Goal: Task Accomplishment & Management: Complete application form

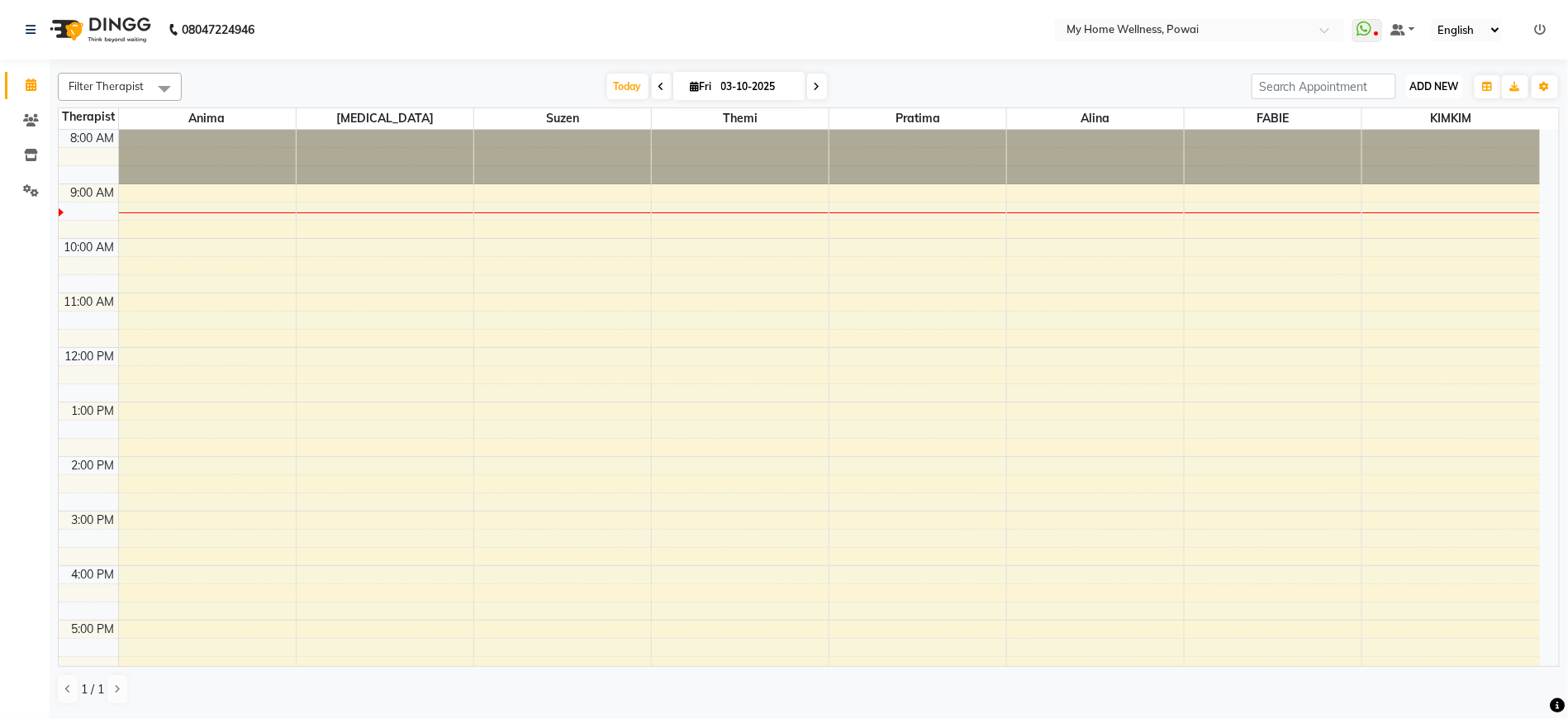
click at [1450, 75] on button "ADD NEW Toggle Dropdown" at bounding box center [1435, 86] width 57 height 23
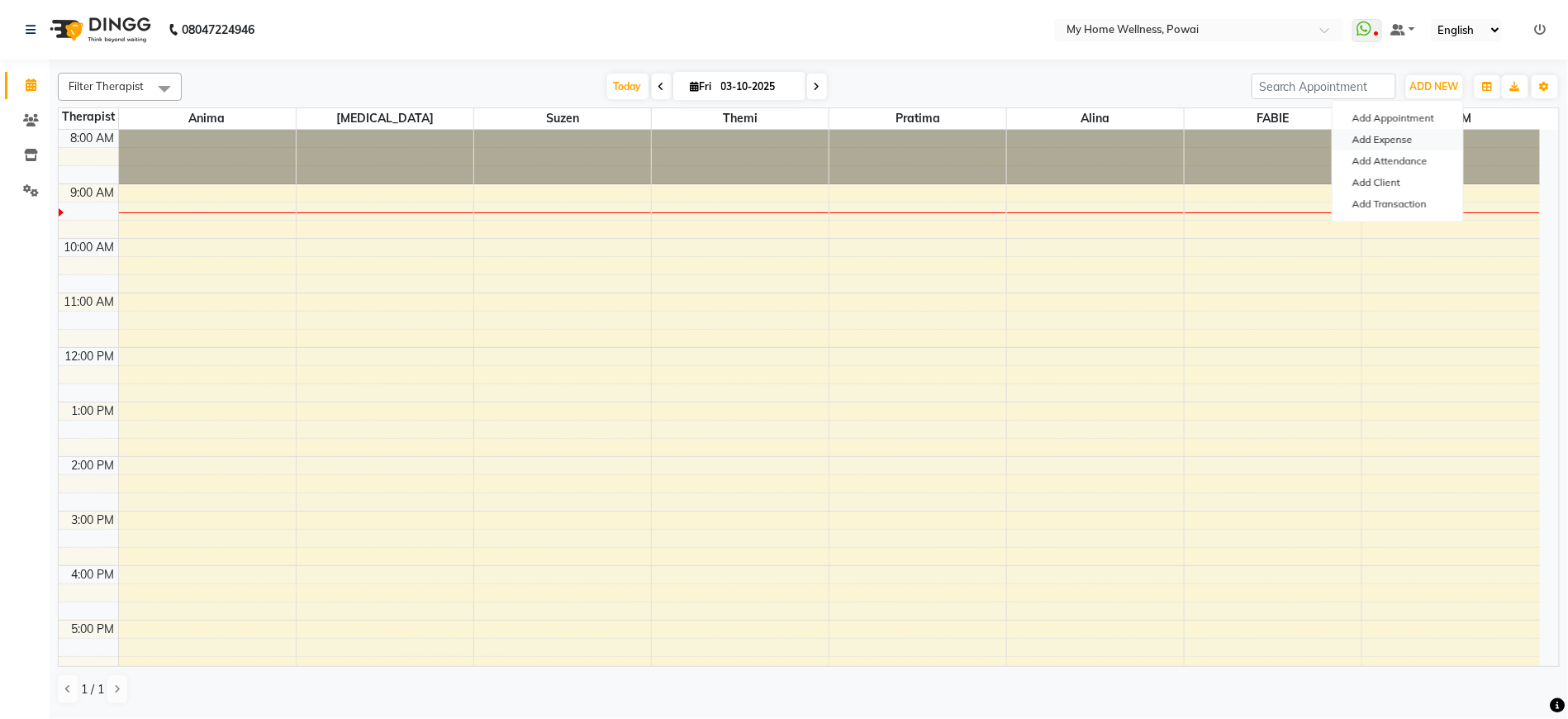
click at [1408, 137] on link "Add Expense" at bounding box center [1397, 139] width 130 height 21
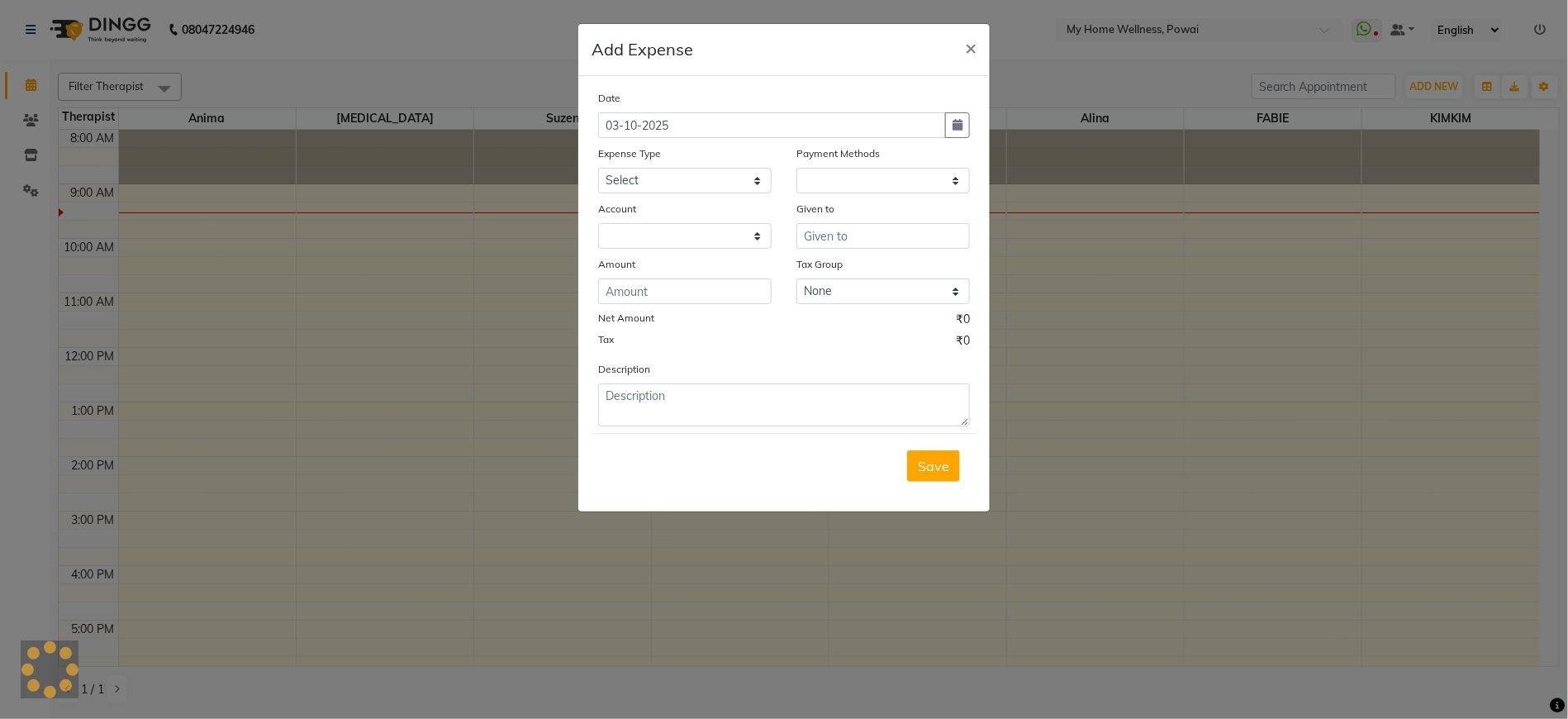
select select "1"
select select "2584"
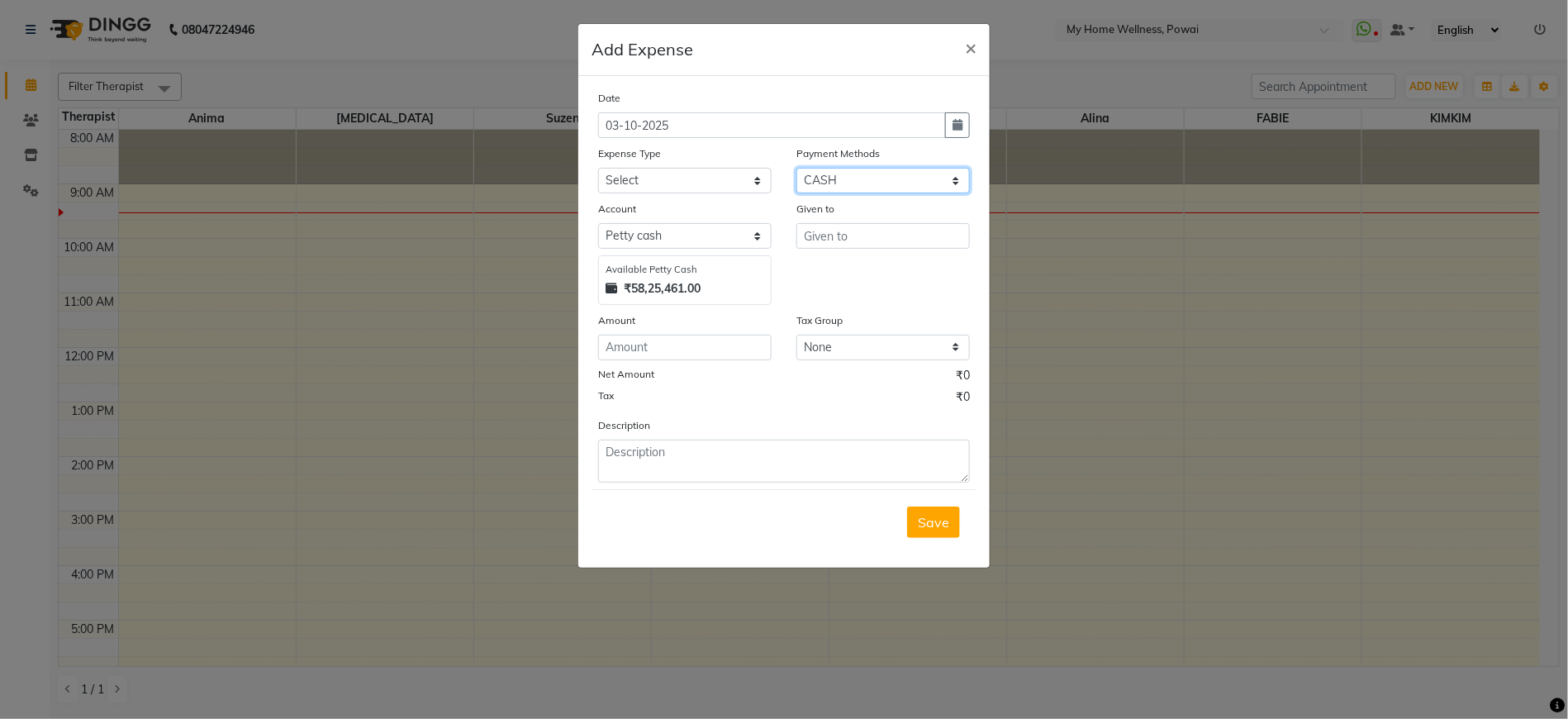
click at [931, 188] on select "Select CASH GPay PhonePe Package CARD CUSTOM PayTM Prepaid Voucher Wallet" at bounding box center [883, 180] width 174 height 26
drag, startPoint x: 931, startPoint y: 188, endPoint x: 913, endPoint y: 166, distance: 28.4
click at [913, 164] on div "Payment Methods Select CASH GPay PhonePe Package CARD CUSTOM PayTM Prepaid Vouc…" at bounding box center [883, 168] width 198 height 49
click at [919, 192] on select "Select CASH GPay PhonePe Package CARD CUSTOM PayTM Prepaid Voucher Wallet" at bounding box center [883, 180] width 174 height 26
select select "5"
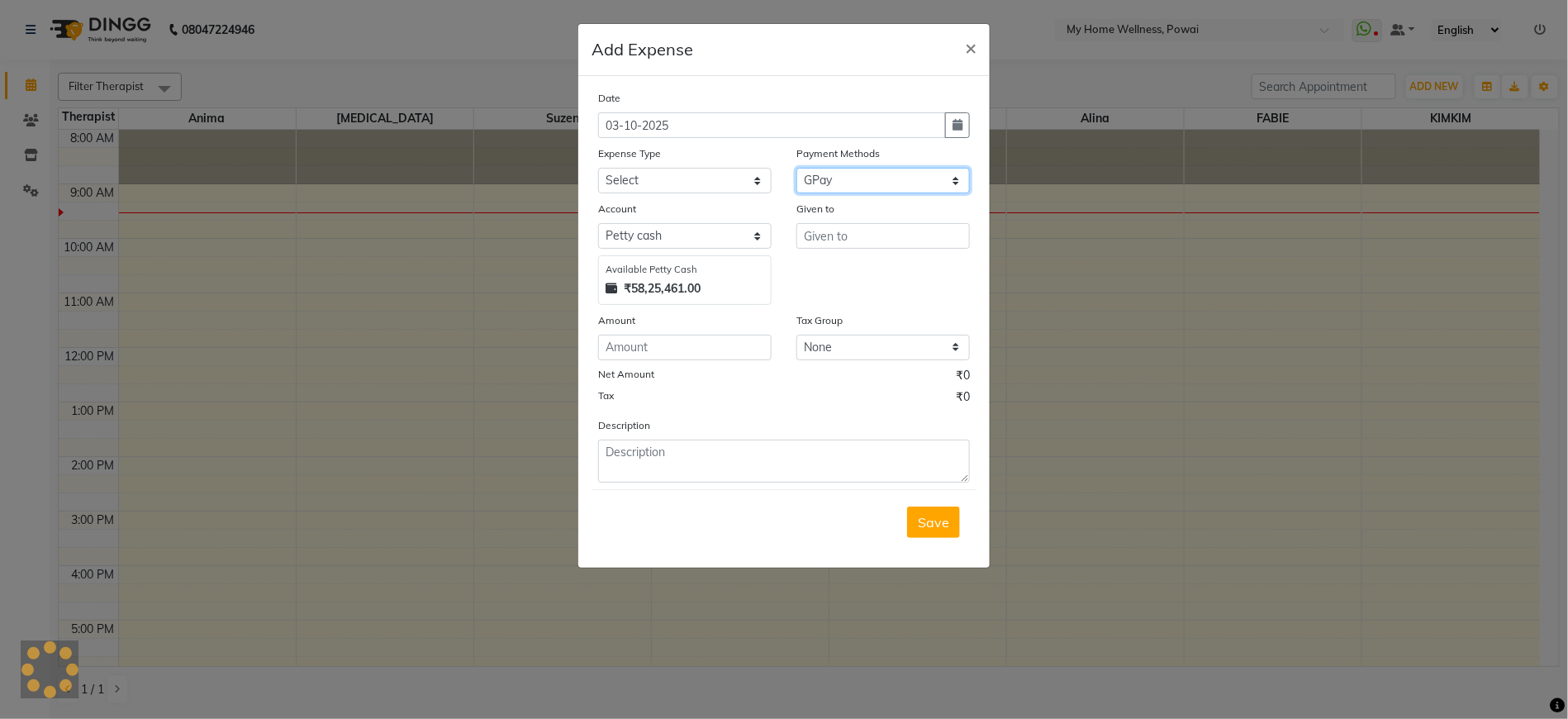
click at [796, 170] on select "Select CASH GPay PhonePe Package CARD CUSTOM PayTM Prepaid Voucher Wallet" at bounding box center [883, 180] width 174 height 26
select select "763"
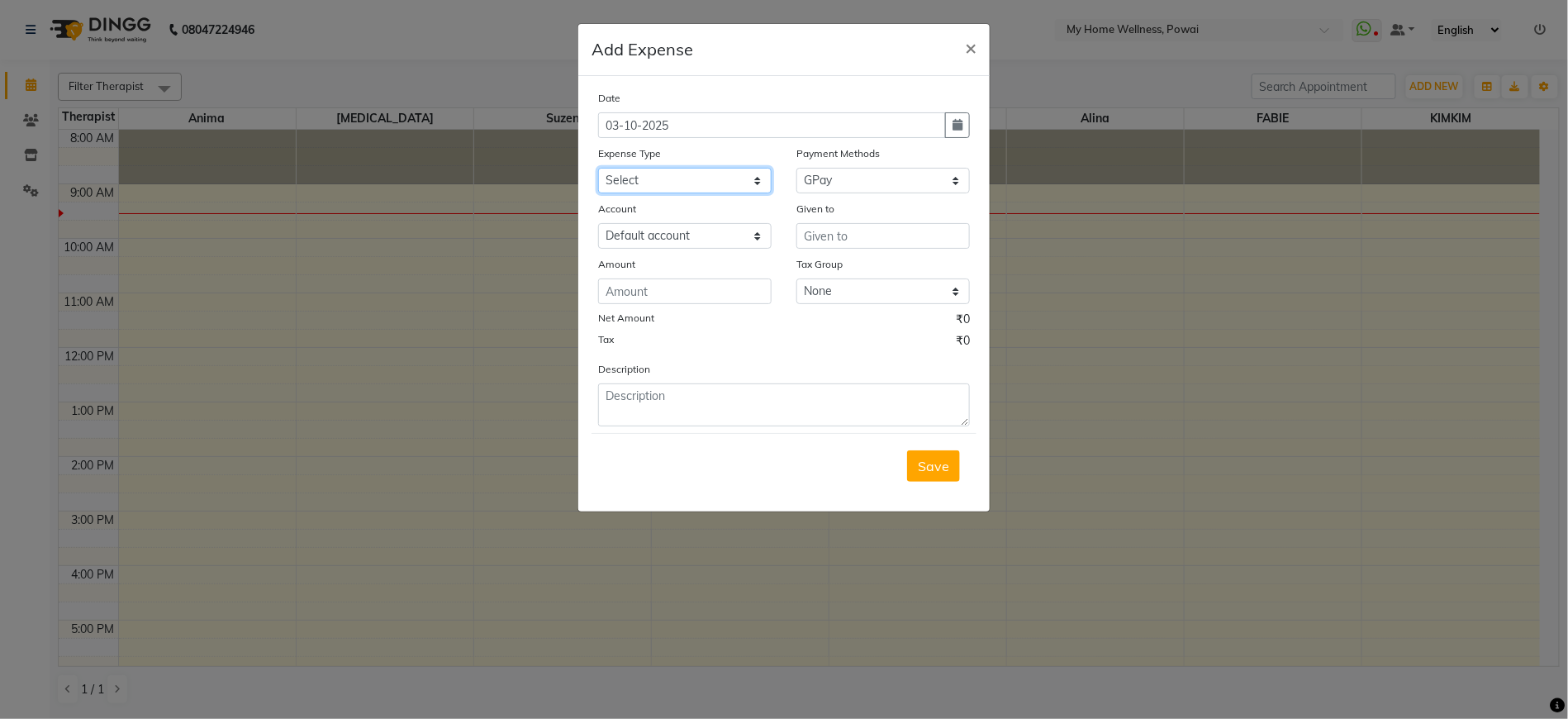
click at [747, 191] on select "Select Advance Salary Cash Deposited to bank Cash Handed over to Owner Clinical…" at bounding box center [685, 180] width 174 height 26
select select "11091"
click at [598, 170] on select "Select Advance Salary Cash Deposited to bank Cash Handed over to Owner Clinical…" at bounding box center [685, 180] width 174 height 26
click at [859, 228] on input "text" at bounding box center [883, 236] width 174 height 26
type input "Jio Pvt ltd"
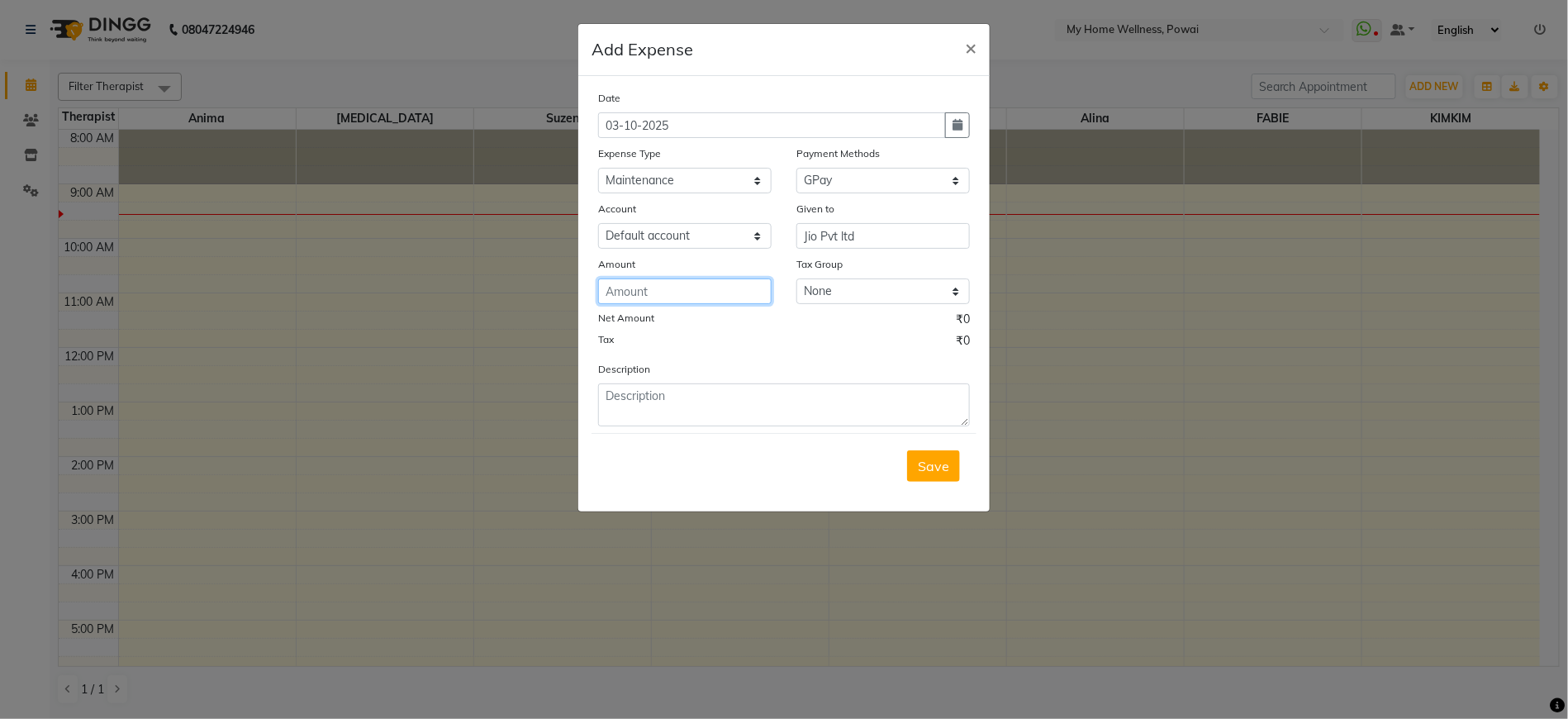
click at [713, 300] on input "number" at bounding box center [685, 291] width 174 height 26
type input "900"
click at [824, 297] on select "None GST 5% GST" at bounding box center [883, 291] width 174 height 26
select select "891"
click at [796, 281] on select "None GST 5% GST" at bounding box center [883, 291] width 174 height 26
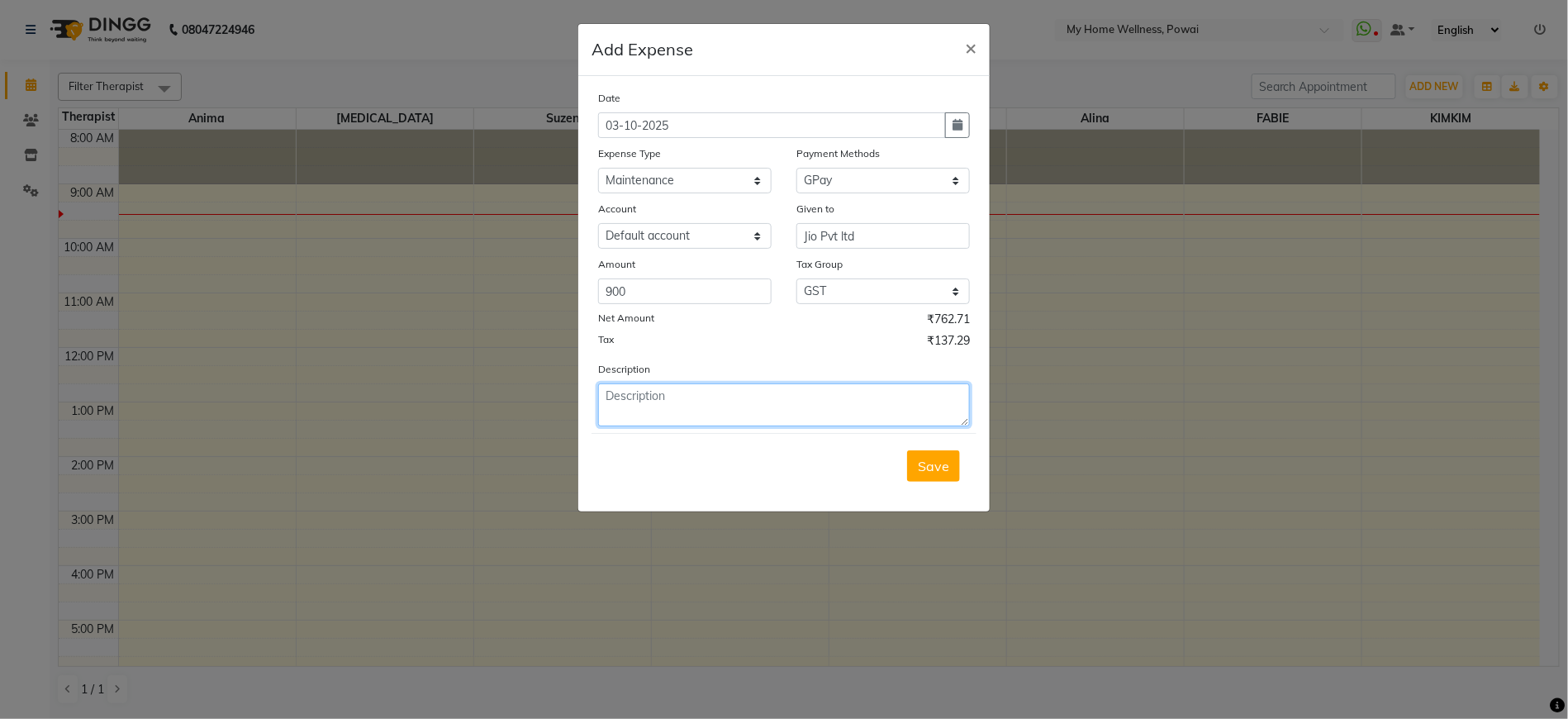
click at [670, 414] on textarea at bounding box center [784, 404] width 372 height 43
type textarea "M"
type textarea "r"
type textarea "Recharge"
click at [945, 475] on span "Save" at bounding box center [933, 466] width 31 height 17
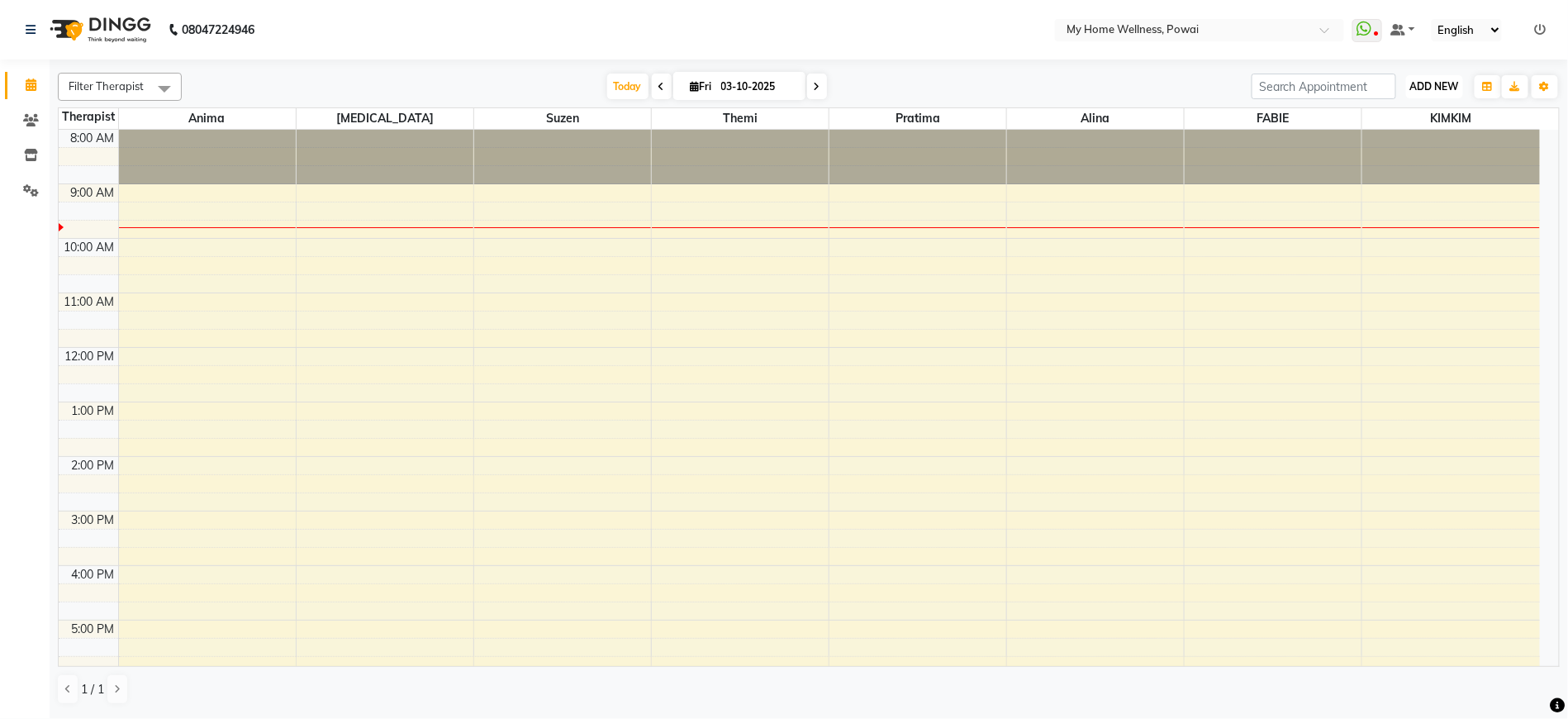
click at [1424, 84] on span "ADD NEW" at bounding box center [1434, 86] width 49 height 12
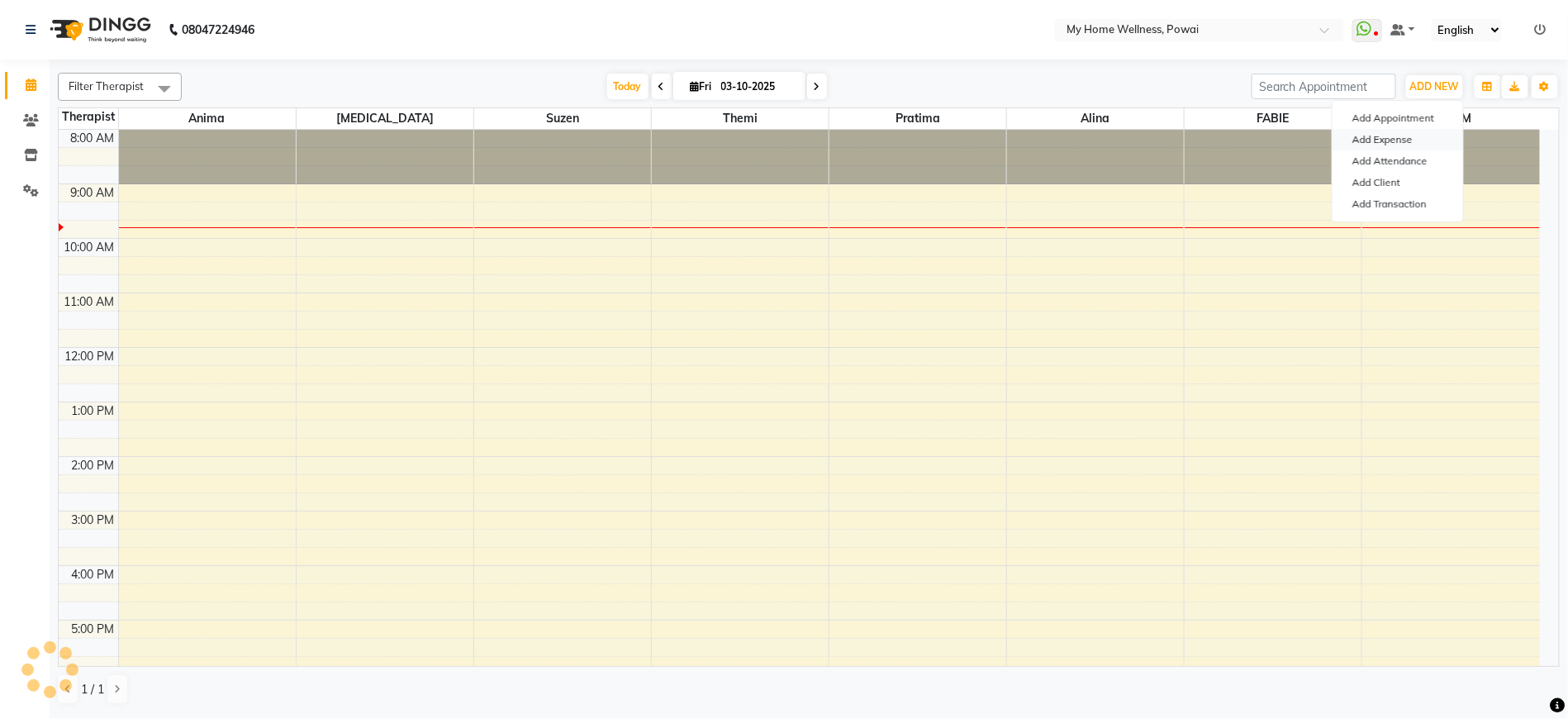
click at [1423, 141] on link "Add Expense" at bounding box center [1397, 139] width 130 height 21
select select "1"
select select "2584"
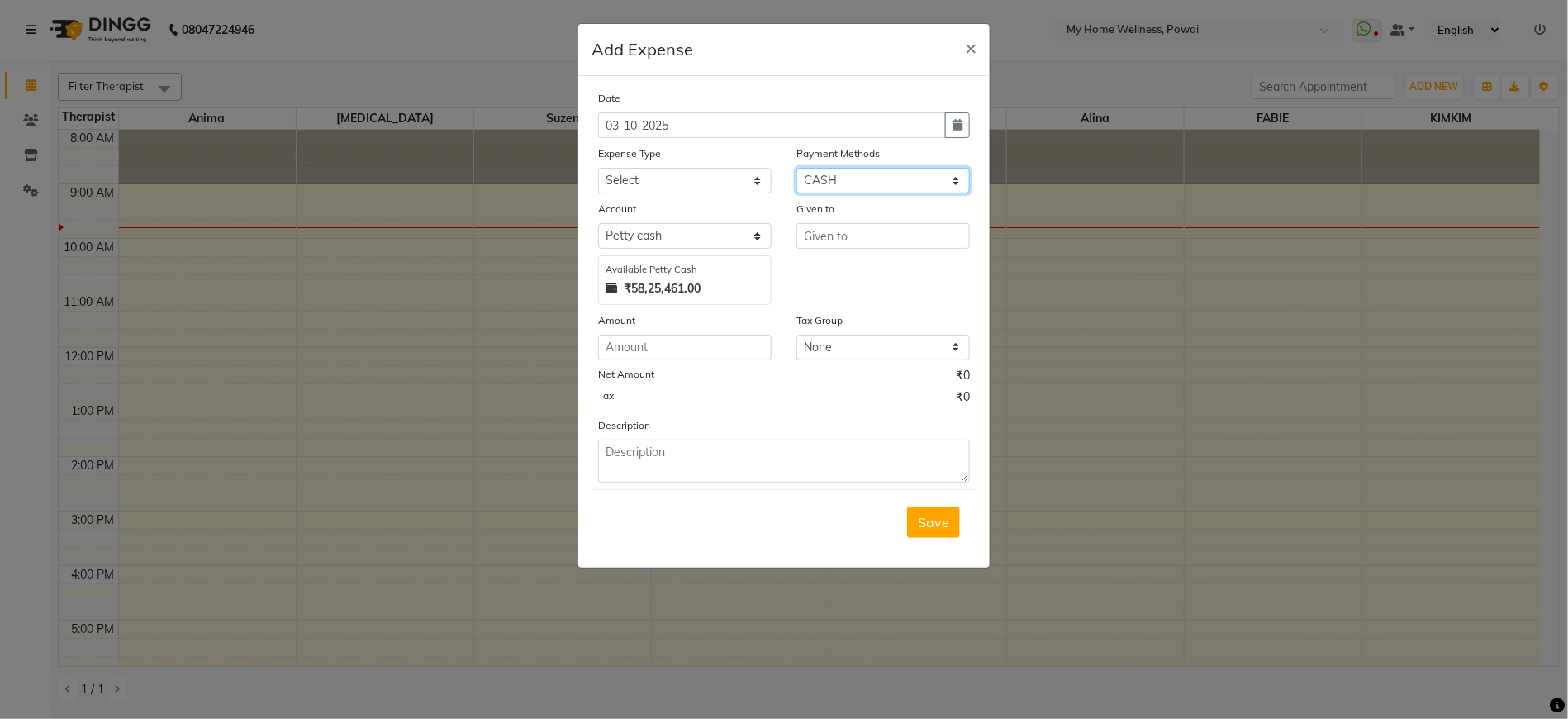
click at [900, 190] on select "Select CASH GPay PhonePe Package CARD CUSTOM PayTM Prepaid Voucher Wallet" at bounding box center [883, 180] width 174 height 26
select select "5"
click at [796, 170] on select "Select CASH GPay PhonePe Package CARD CUSTOM PayTM Prepaid Voucher Wallet" at bounding box center [883, 180] width 174 height 26
select select "763"
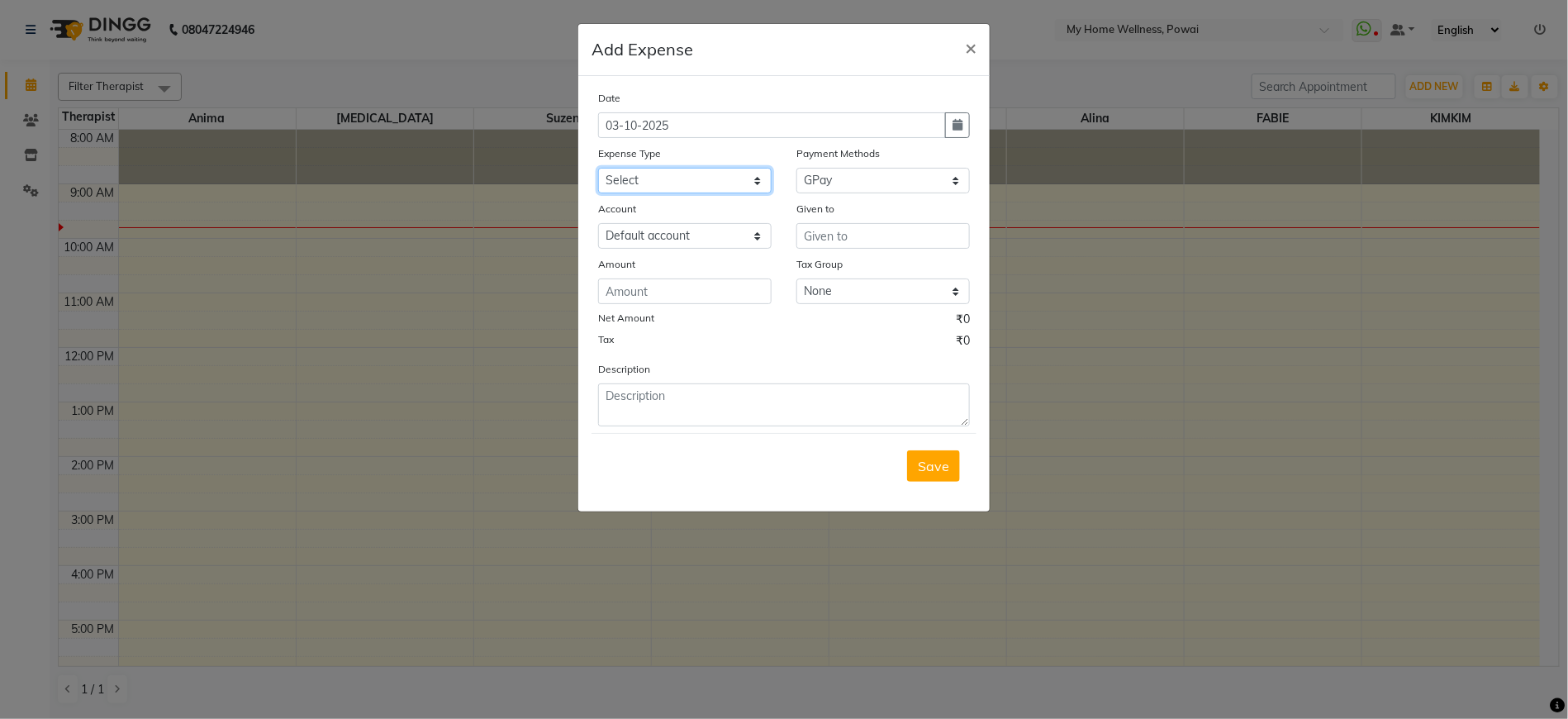
click at [738, 193] on select "Select Advance Salary Cash Deposited to bank Cash Handed over to Owner Clinical…" at bounding box center [685, 180] width 174 height 26
select select "11091"
click at [598, 170] on select "Select Advance Salary Cash Deposited to bank Cash Handed over to Owner Clinical…" at bounding box center [685, 180] width 174 height 26
click at [745, 241] on select "Select Default account" at bounding box center [685, 236] width 174 height 26
click at [598, 226] on select "Select Default account" at bounding box center [685, 236] width 174 height 26
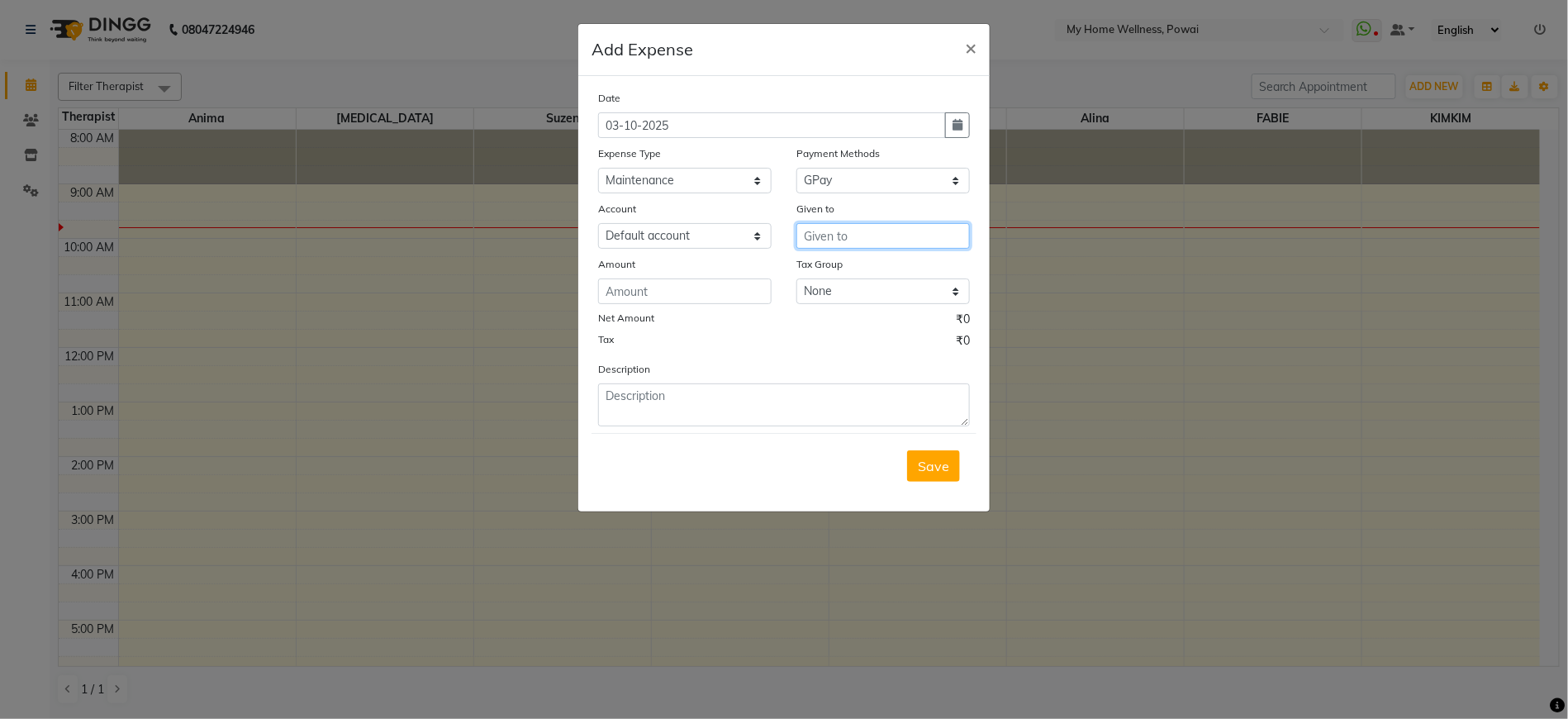
click at [825, 233] on input "text" at bounding box center [883, 236] width 174 height 26
type input "Tata Power"
click at [717, 298] on input "number" at bounding box center [685, 291] width 174 height 26
type input "1000"
click at [863, 290] on select "None GST 5% GST" at bounding box center [883, 291] width 174 height 26
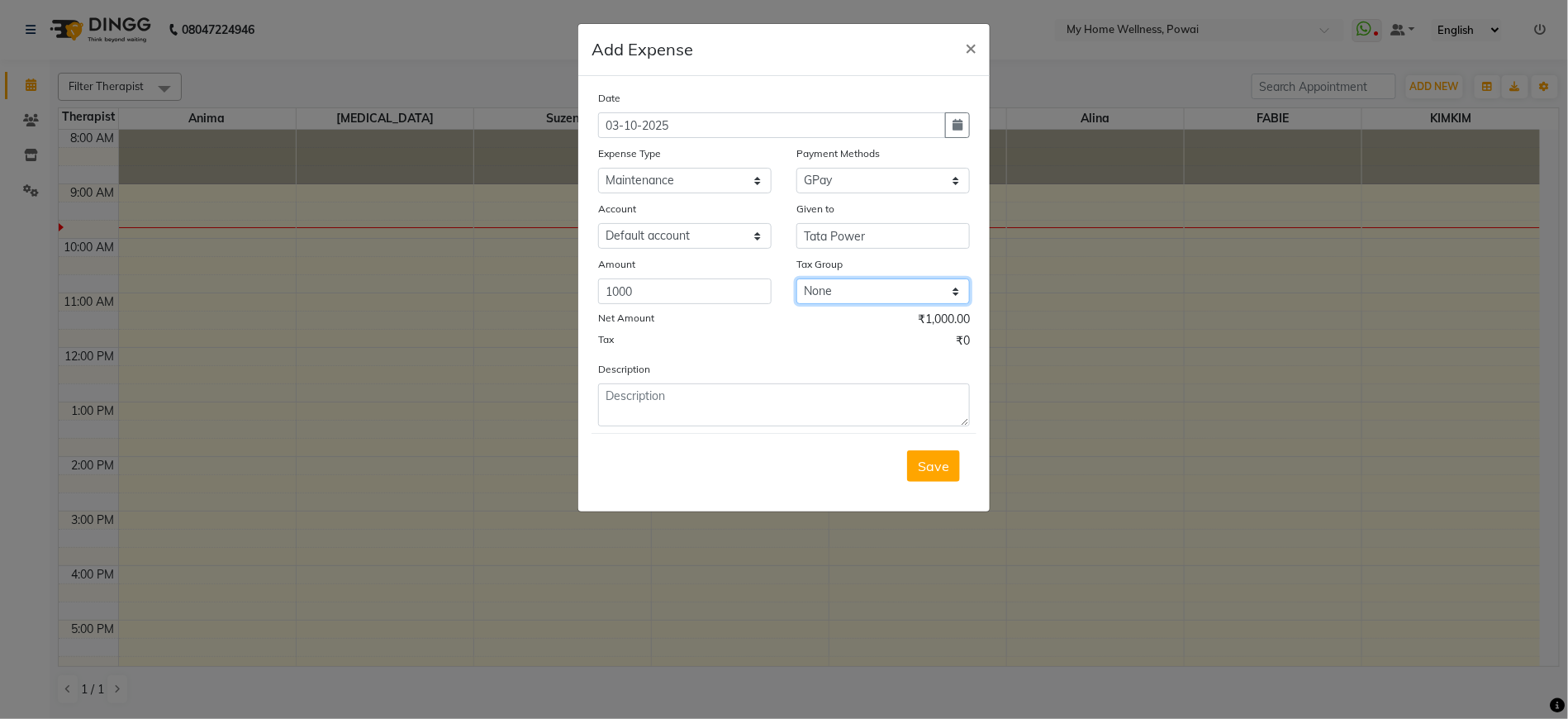
select select "891"
click at [796, 281] on select "None GST 5% GST" at bounding box center [883, 291] width 174 height 26
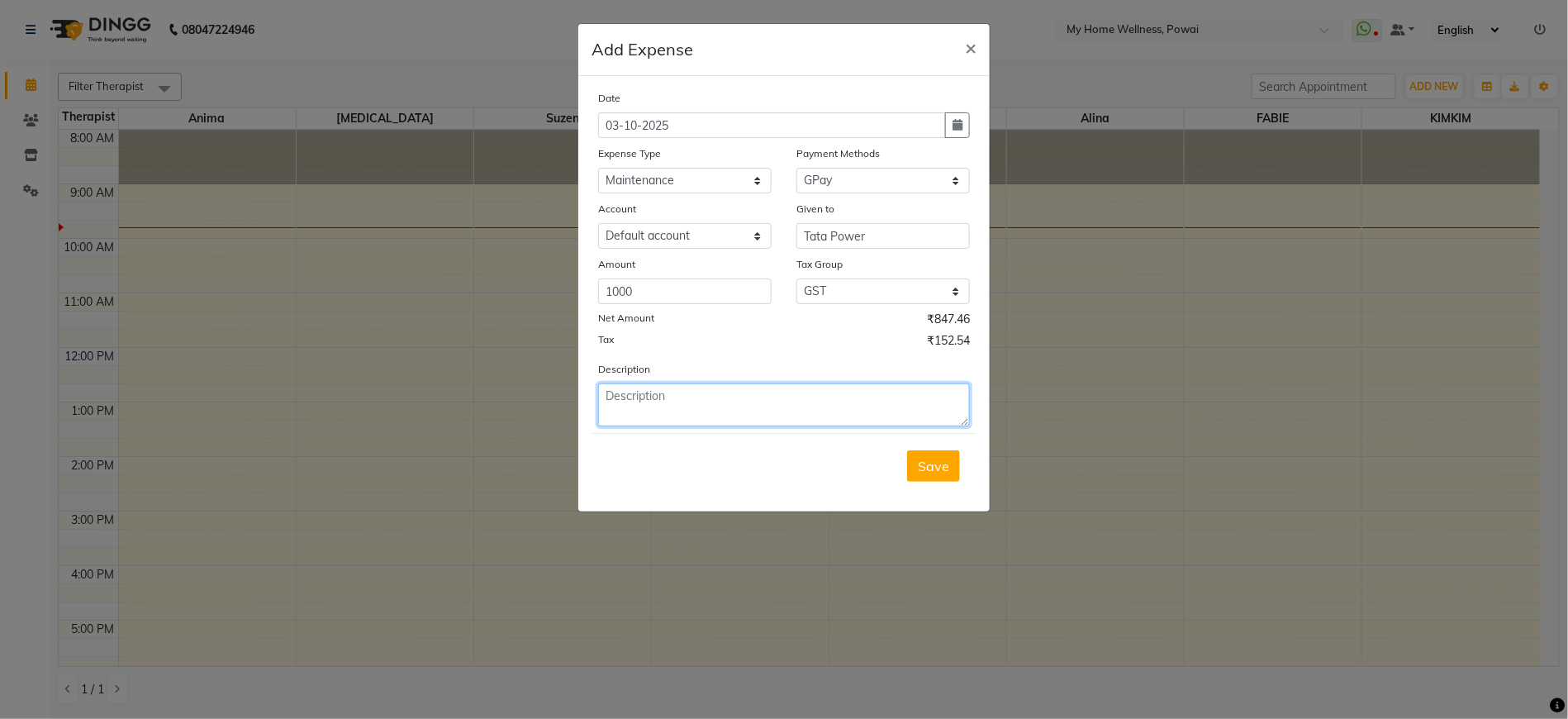
click at [756, 419] on textarea at bounding box center [784, 404] width 372 height 43
type textarea "C"
type textarea "Tata power Wallet recharge for company vehicle"
click at [940, 467] on span "Save" at bounding box center [933, 466] width 31 height 17
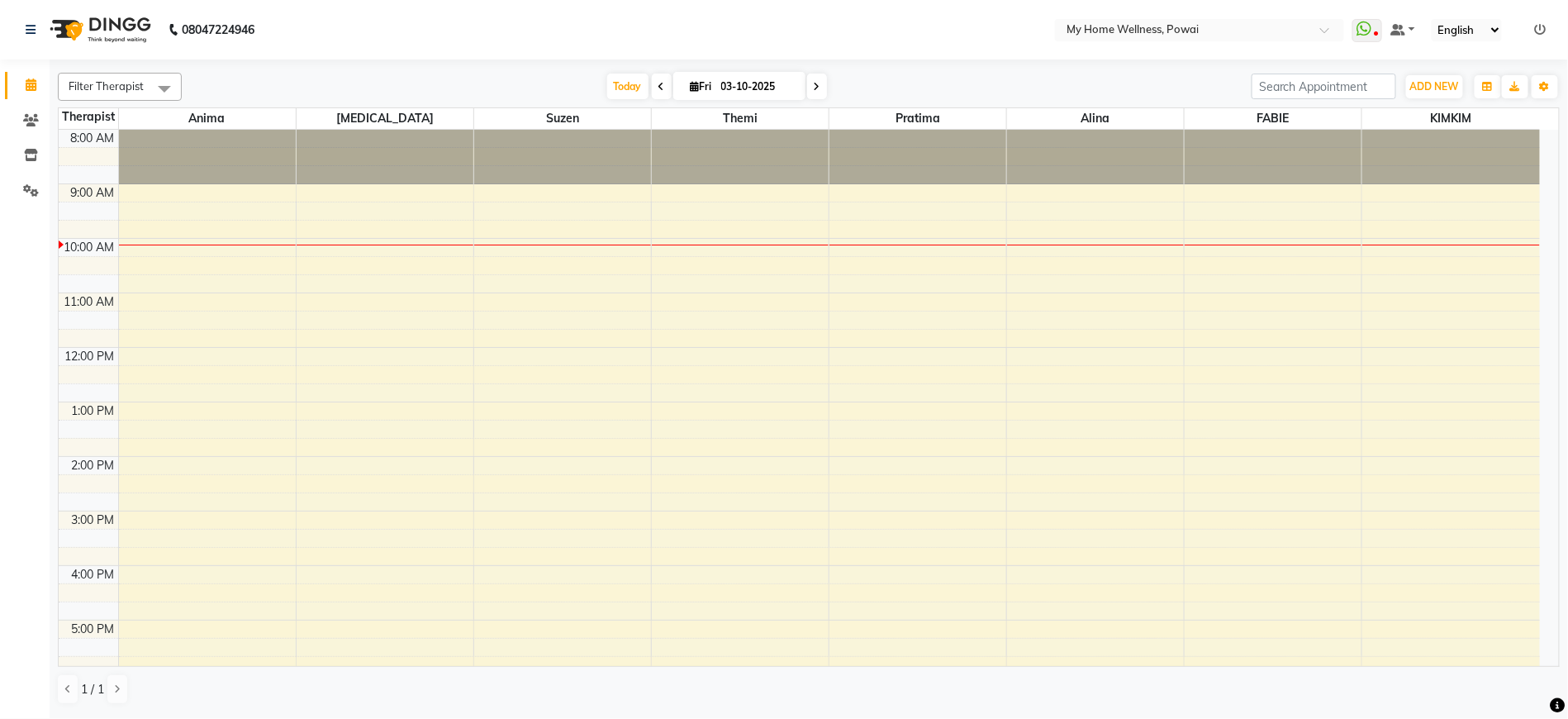
click at [652, 82] on span at bounding box center [661, 86] width 19 height 26
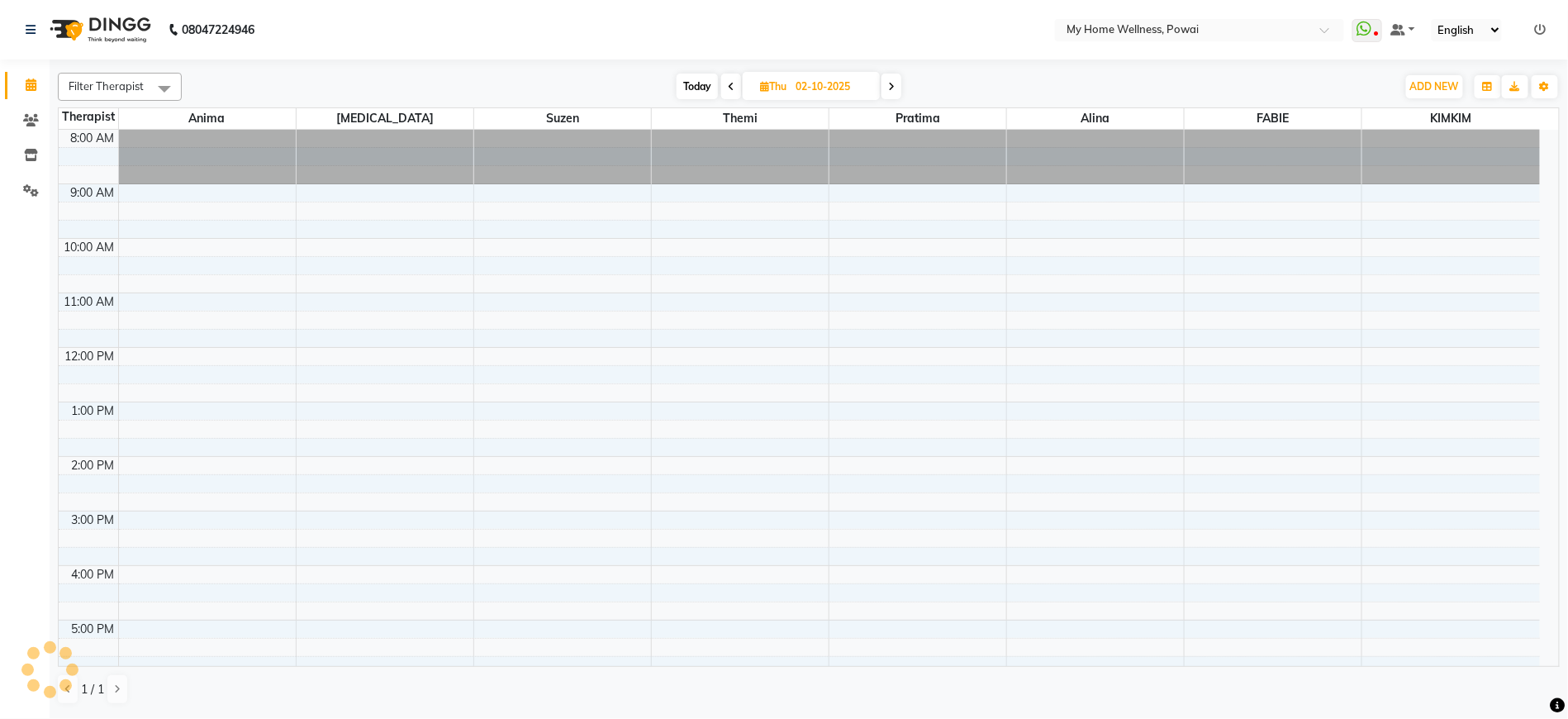
click at [652, 82] on div "Today Thu 02-10-2025" at bounding box center [788, 86] width 1198 height 25
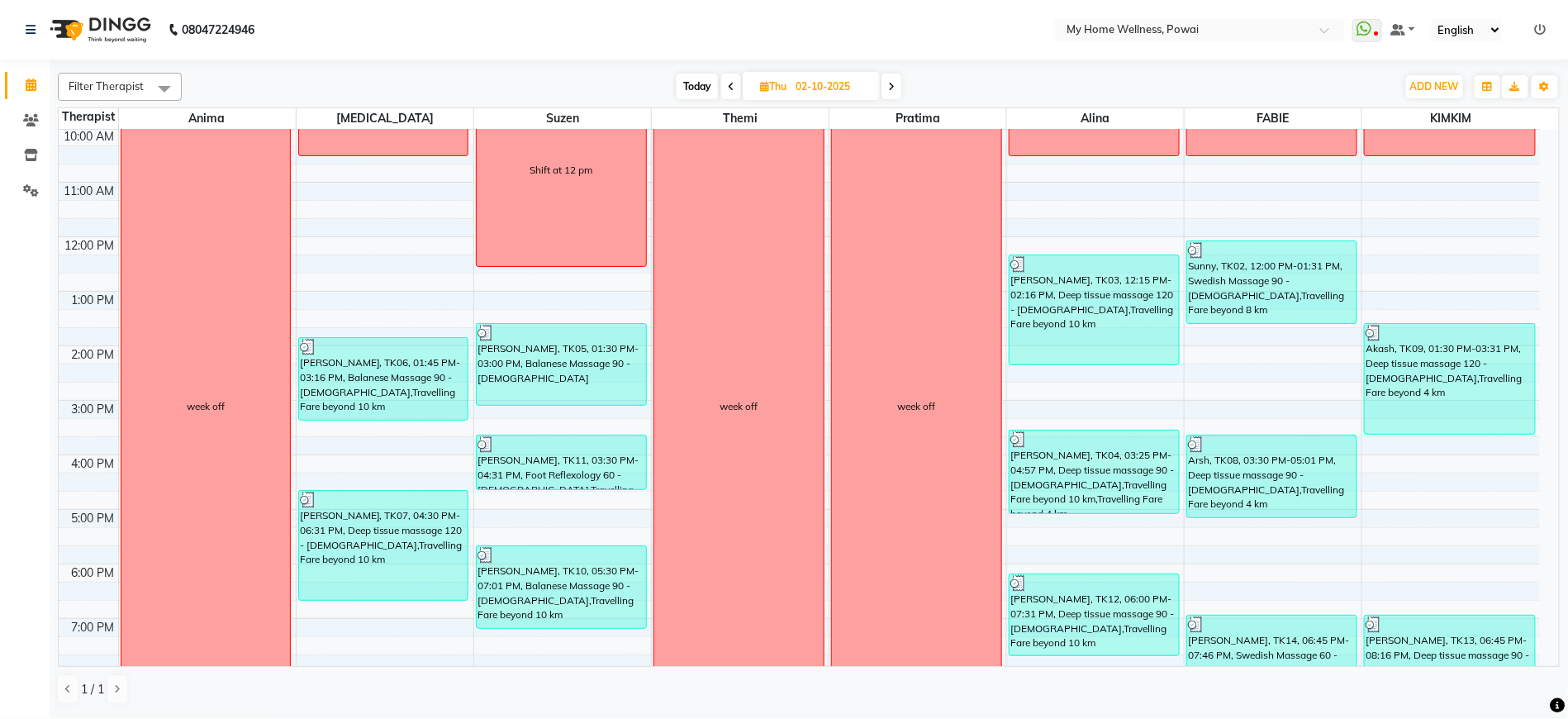
click at [724, 82] on span at bounding box center [731, 86] width 19 height 26
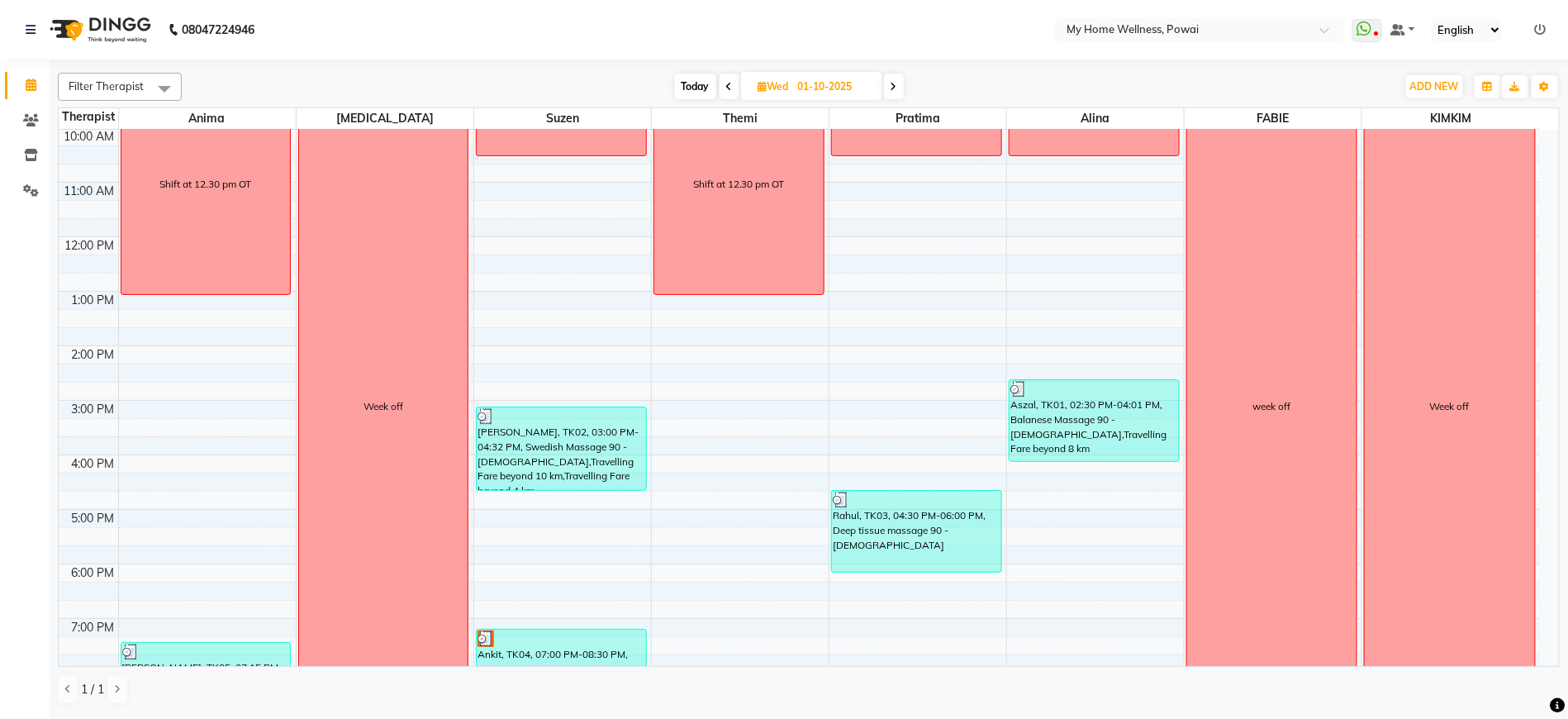
click at [726, 82] on icon at bounding box center [729, 86] width 6 height 10
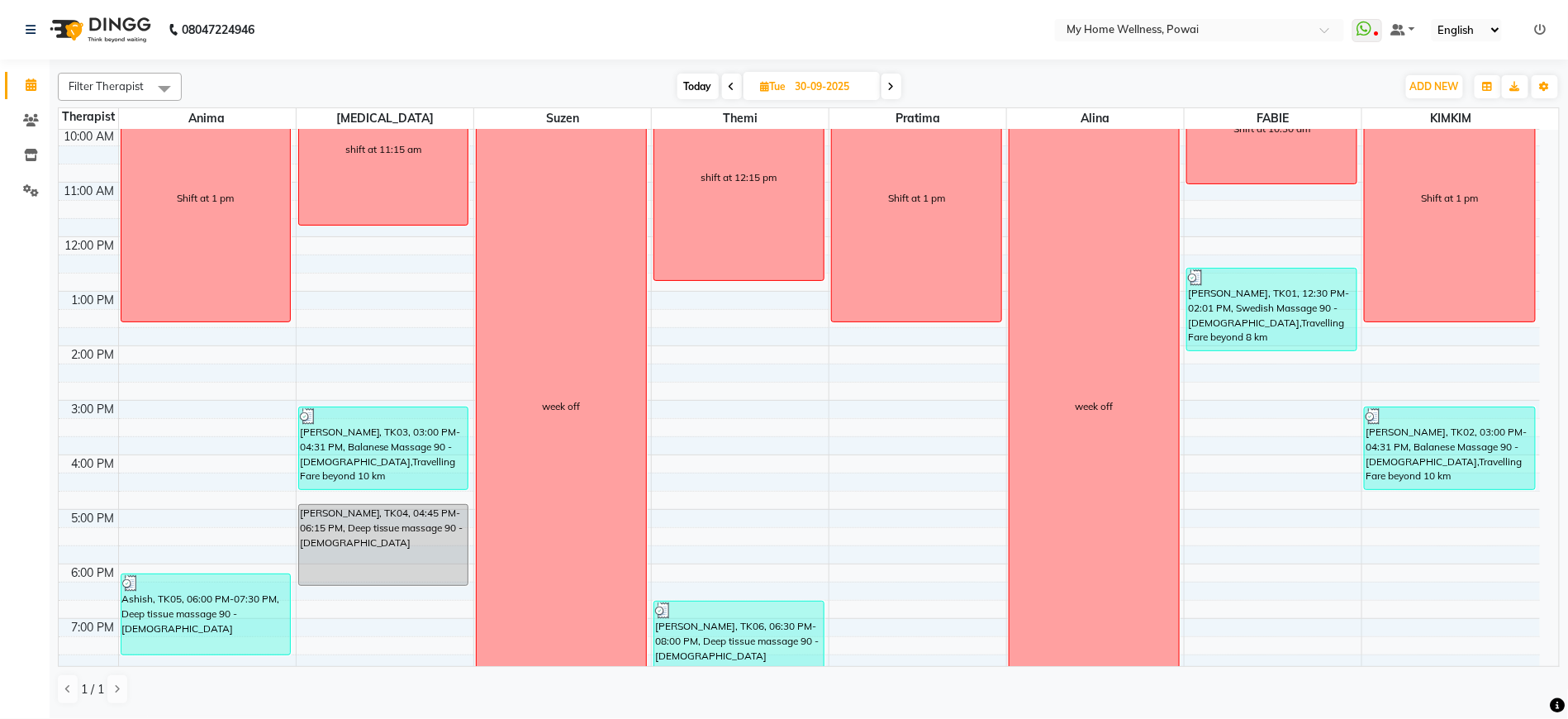
click at [724, 82] on span at bounding box center [731, 86] width 19 height 26
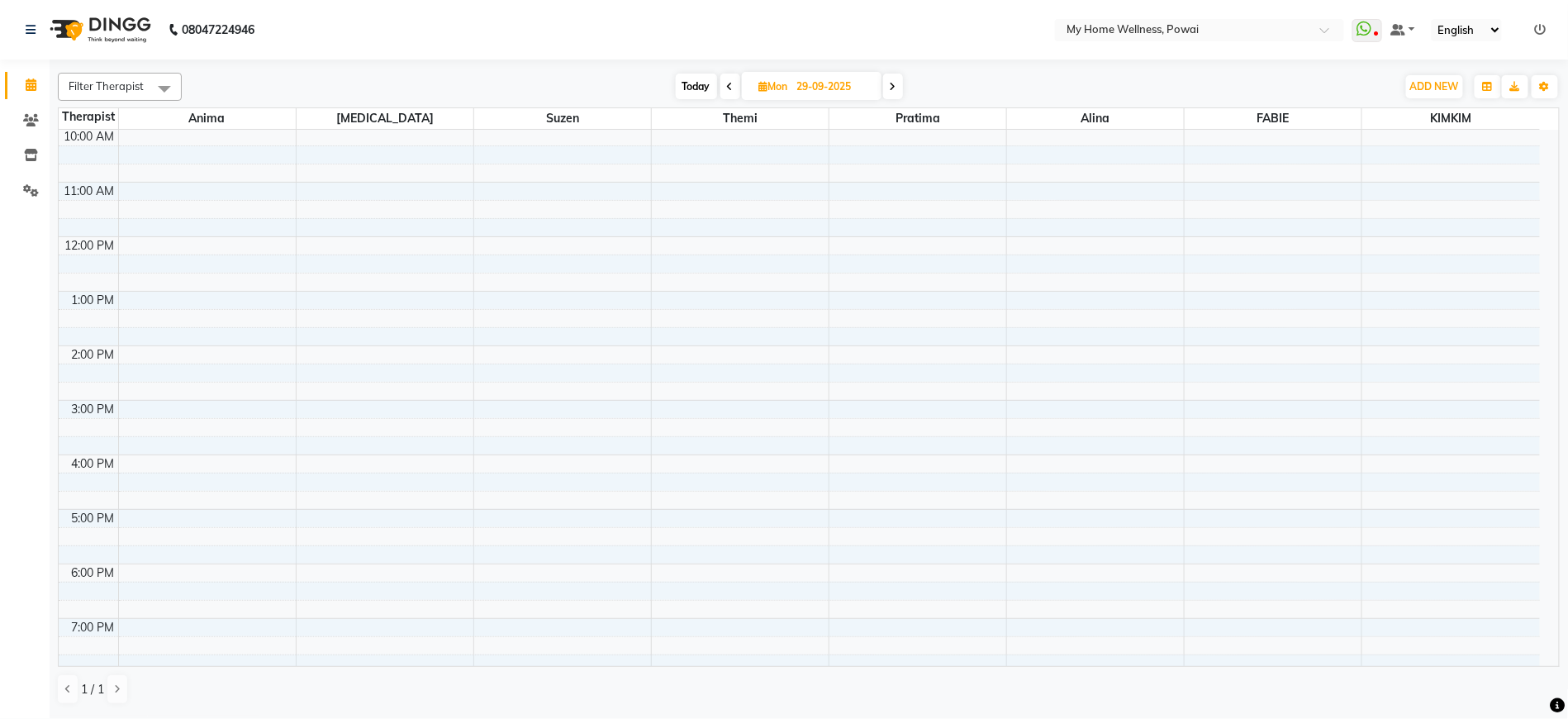
click at [727, 82] on icon at bounding box center [730, 86] width 6 height 10
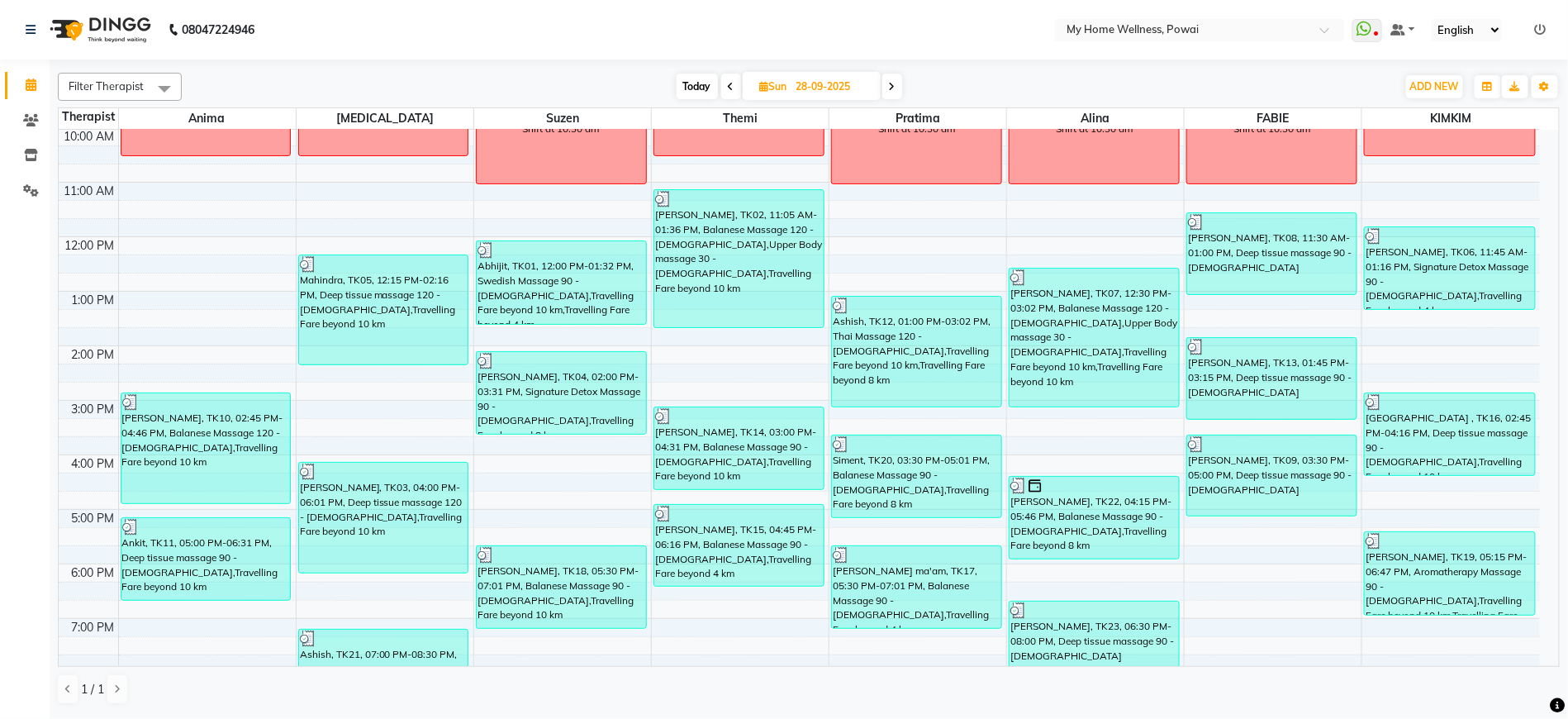
click at [700, 81] on span "Today" at bounding box center [697, 86] width 42 height 26
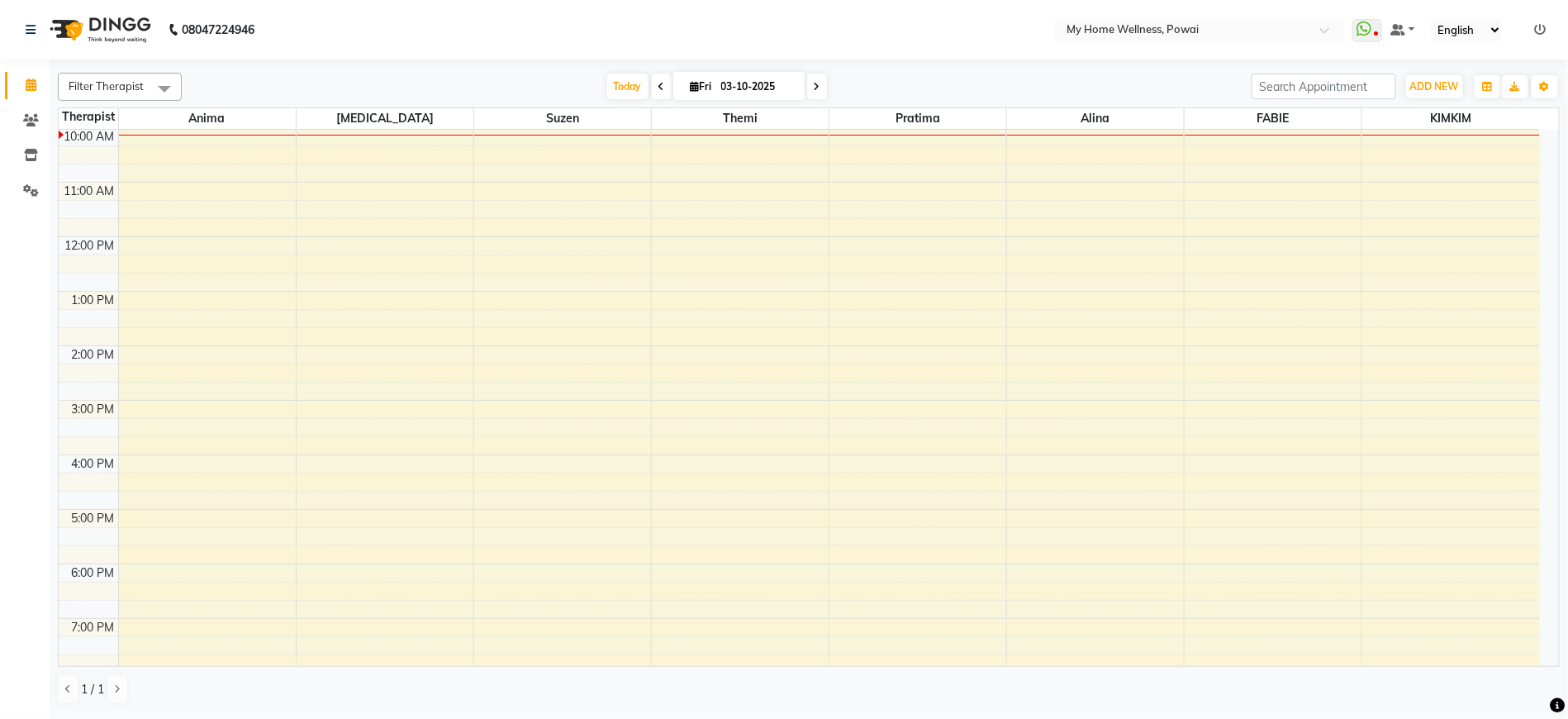
click at [651, 71] on div "Filter Therapist Select All Anima [MEDICAL_DATA] Suzen Themi [PERSON_NAME] [DAT…" at bounding box center [809, 388] width 1501 height 645
drag, startPoint x: 650, startPoint y: 71, endPoint x: 652, endPoint y: 81, distance: 10.2
click at [652, 81] on div "Filter Therapist Select All Anima [MEDICAL_DATA] Suzen Themi [PERSON_NAME] [DAT…" at bounding box center [809, 388] width 1501 height 645
click at [652, 81] on span at bounding box center [661, 86] width 19 height 26
type input "02-10-2025"
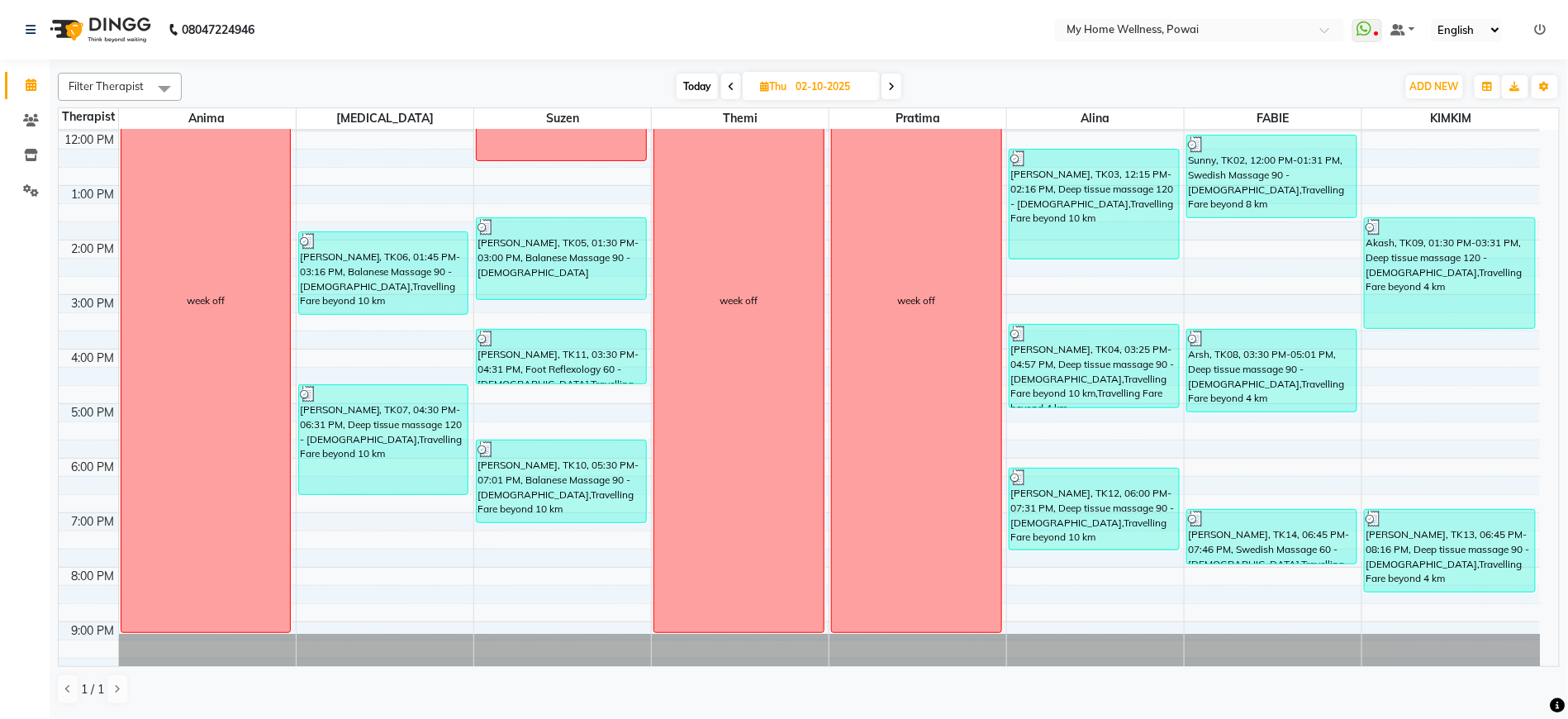
scroll to position [183, 0]
